Goal: Information Seeking & Learning: Learn about a topic

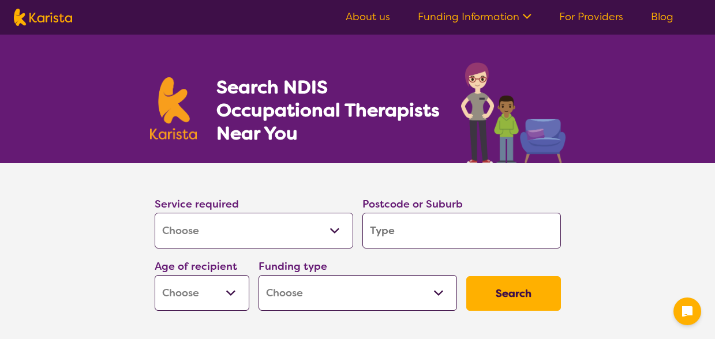
select select "[MEDICAL_DATA]"
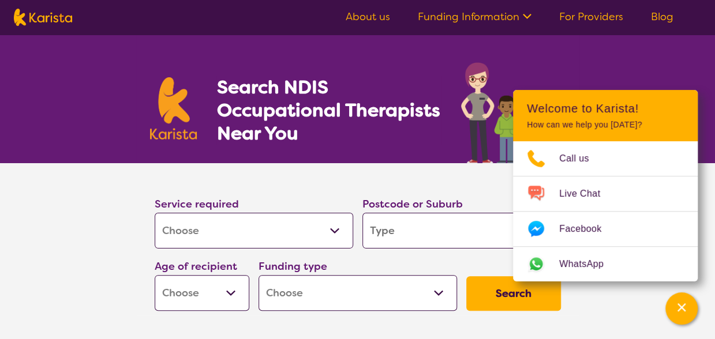
click at [406, 234] on input "search" at bounding box center [462, 231] width 199 height 36
type input "2"
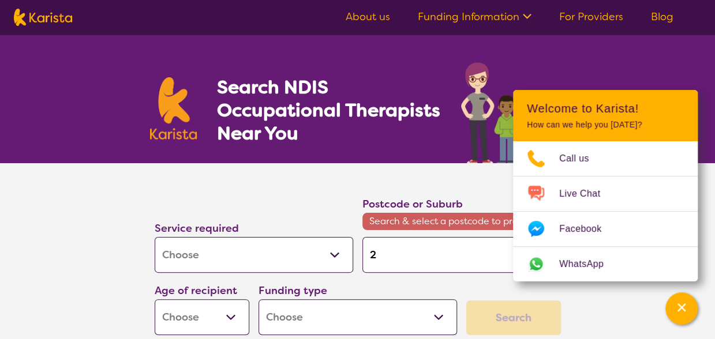
type input "20"
type input "207"
type input "2075"
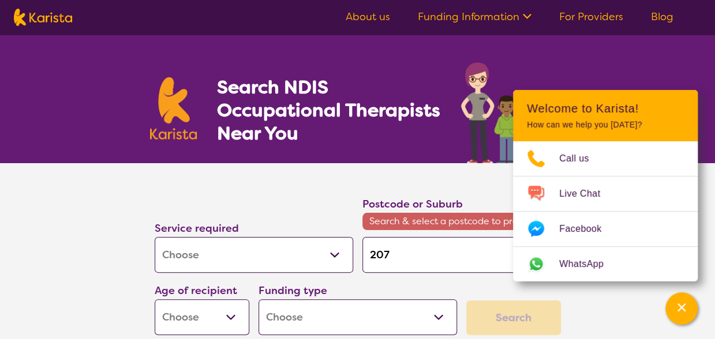
type input "2075"
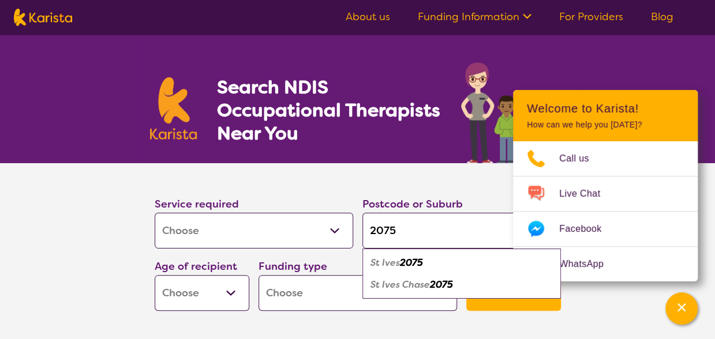
type input "2075"
click at [402, 265] on em "2075" at bounding box center [411, 263] width 23 height 12
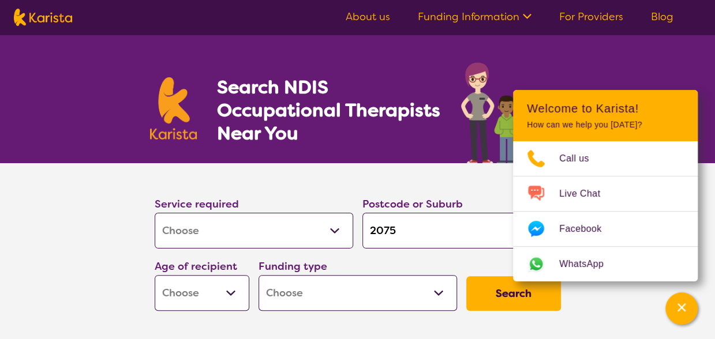
click at [226, 294] on select "Early Childhood - 0 to 9 Child - 10 to 11 Adolescent - 12 to 17 Adult - 18 to 6…" at bounding box center [202, 293] width 95 height 36
select select "EC"
click at [155, 275] on select "Early Childhood - 0 to 9 Child - 10 to 11 Adolescent - 12 to 17 Adult - 18 to 6…" at bounding box center [202, 293] width 95 height 36
select select "EC"
click at [440, 292] on select "Home Care Package (HCP) National Disability Insurance Scheme (NDIS) I don't know" at bounding box center [358, 293] width 199 height 36
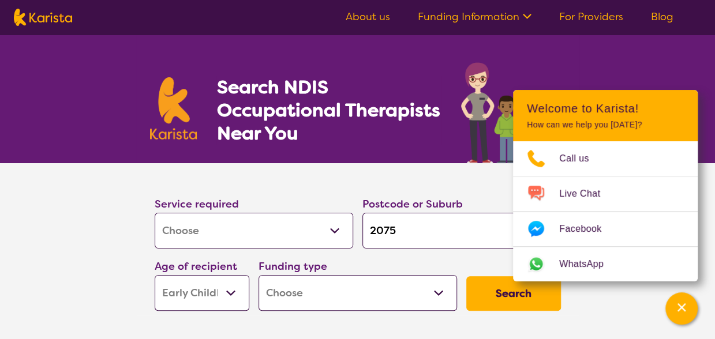
select select "i-don-t-know"
click at [259, 275] on select "Home Care Package (HCP) National Disability Insurance Scheme (NDIS) I don't know" at bounding box center [358, 293] width 199 height 36
select select "i-don-t-know"
click at [501, 293] on button "Search" at bounding box center [514, 294] width 95 height 35
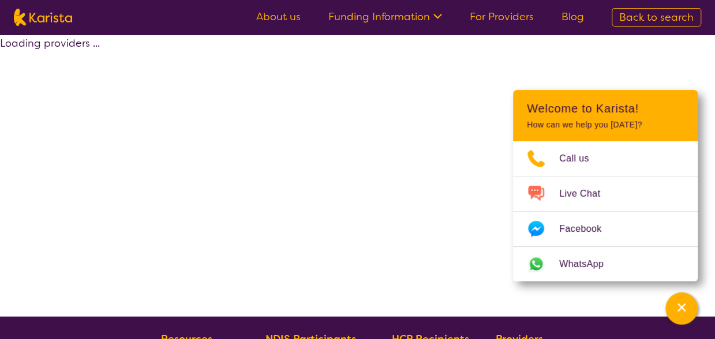
select select "[MEDICAL_DATA]"
select select "EC"
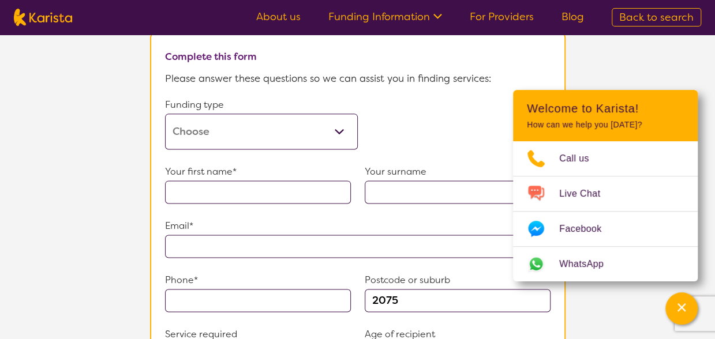
scroll to position [656, 0]
